Goal: Task Accomplishment & Management: Use online tool/utility

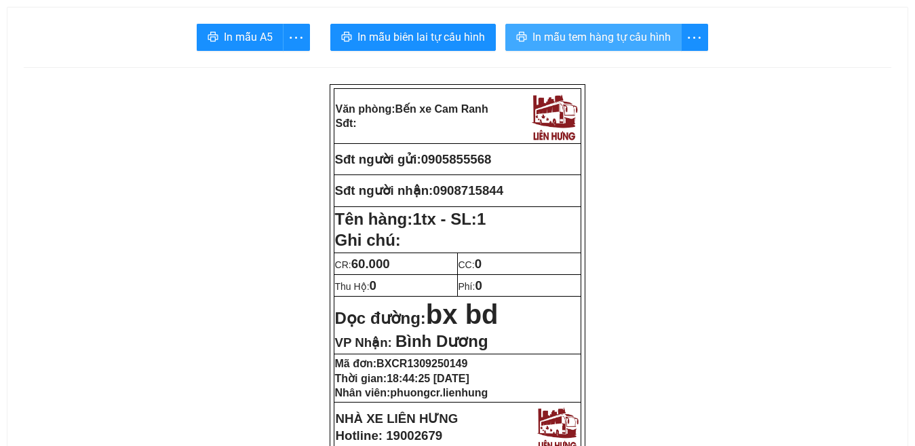
click at [600, 35] on span "In mẫu tem hàng tự cấu hình" at bounding box center [601, 36] width 138 height 17
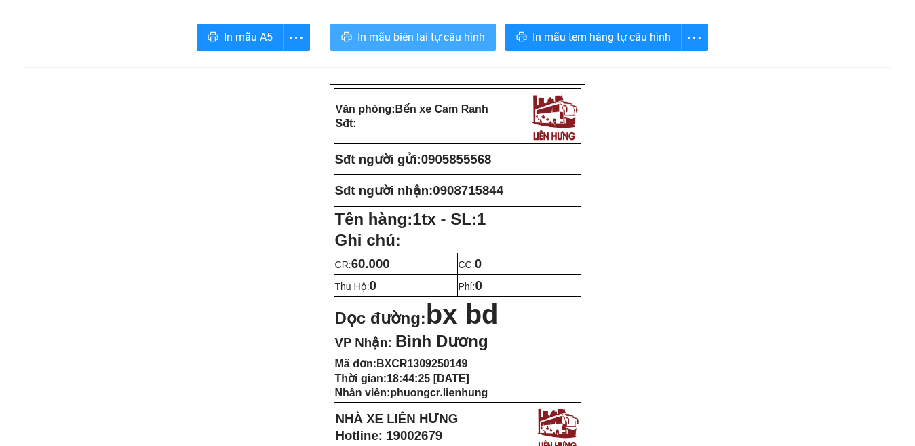
click at [421, 32] on span "In mẫu biên lai tự cấu hình" at bounding box center [421, 36] width 128 height 17
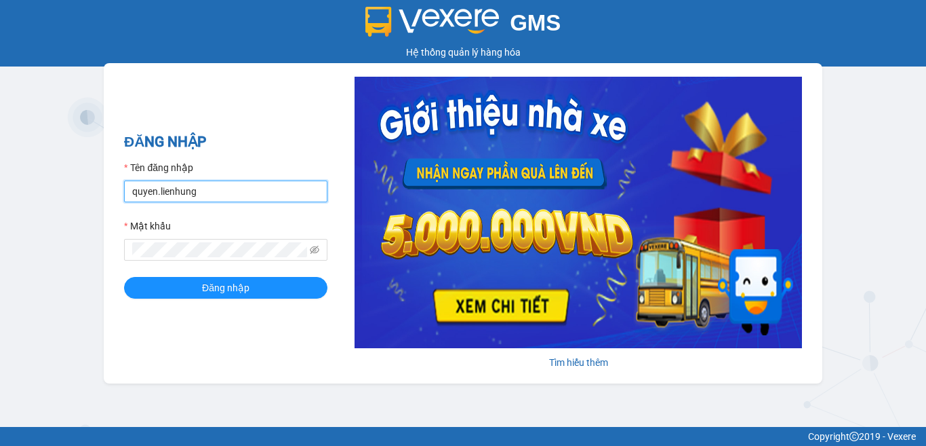
click at [239, 194] on input "quyen.lienhung" at bounding box center [225, 191] width 203 height 22
type input "phuongcr.lienhung"
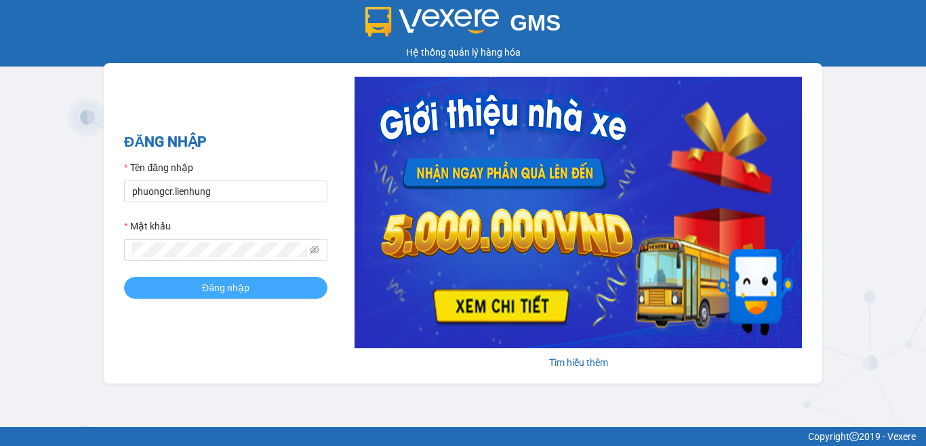
click at [218, 285] on span "Đăng nhập" at bounding box center [225, 287] width 47 height 15
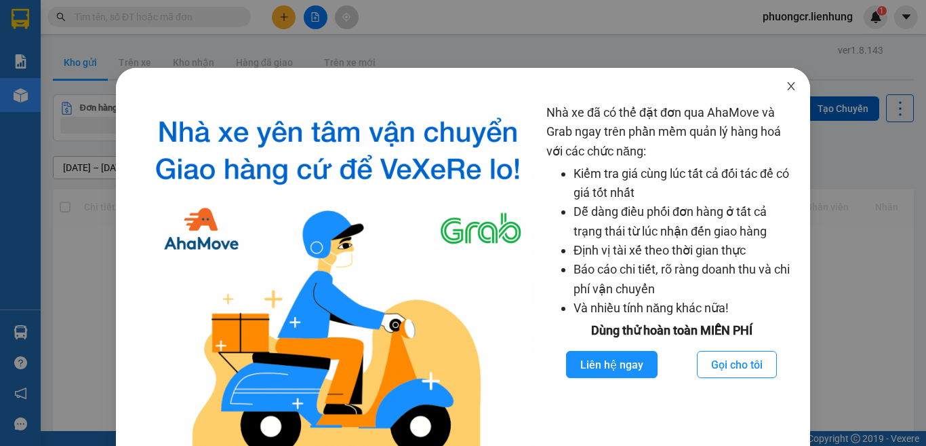
click at [788, 89] on icon "close" at bounding box center [791, 86] width 7 height 8
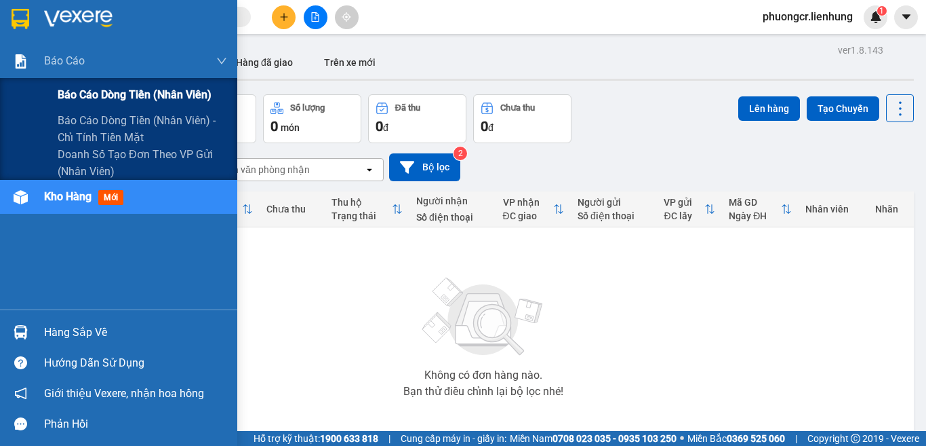
click at [83, 93] on span "Báo cáo dòng tiền (nhân viên)" at bounding box center [135, 94] width 154 height 17
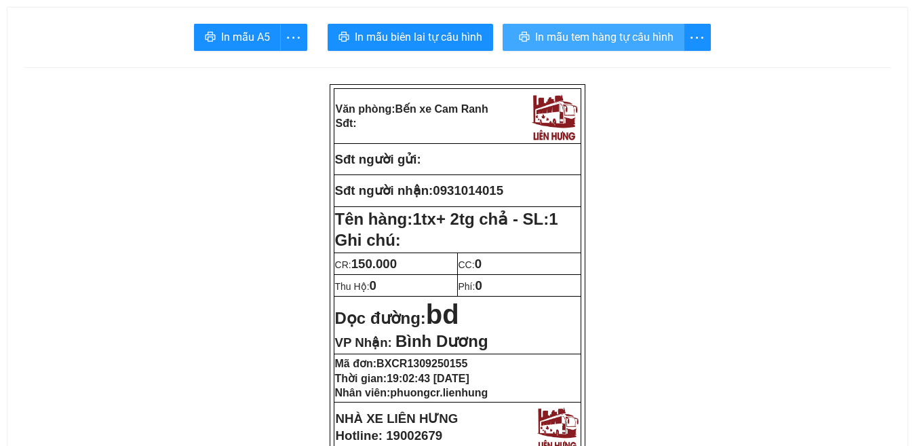
click at [601, 33] on span "In mẫu tem hàng tự cấu hình" at bounding box center [604, 36] width 138 height 17
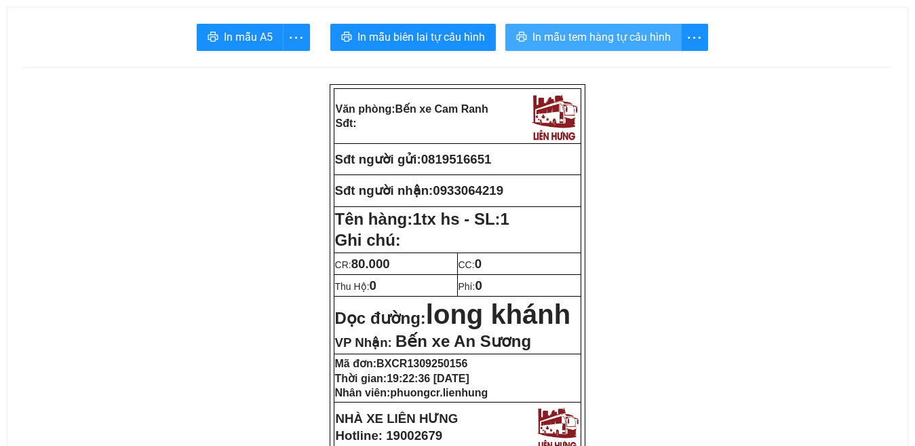
click at [604, 37] on span "In mẫu tem hàng tự cấu hình" at bounding box center [601, 36] width 138 height 17
click at [602, 38] on span "In mẫu tem hàng tự cấu hình" at bounding box center [601, 36] width 138 height 17
